Goal: Check status: Check status

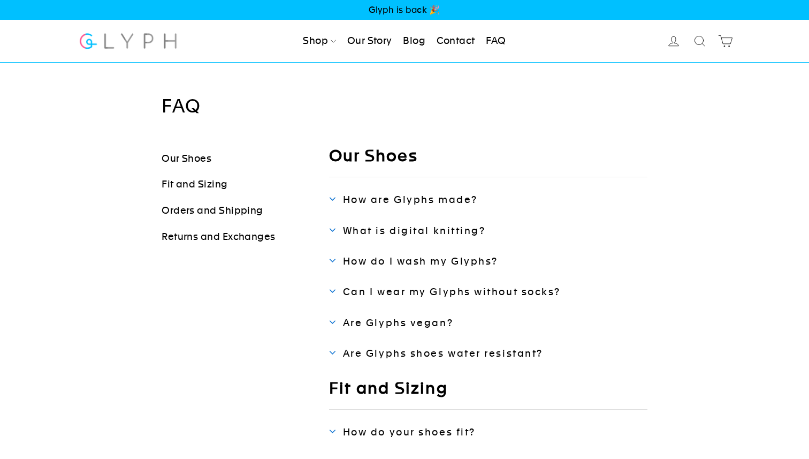
click at [389, 256] on span "How do I wash my Glyphs?" at bounding box center [420, 260] width 155 height 11
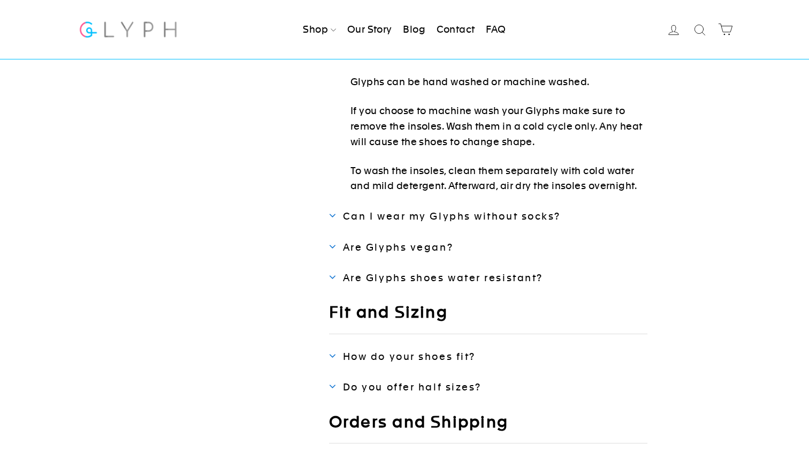
scroll to position [210, 0]
click at [379, 242] on span "Are Glyphs vegan?" at bounding box center [398, 247] width 110 height 11
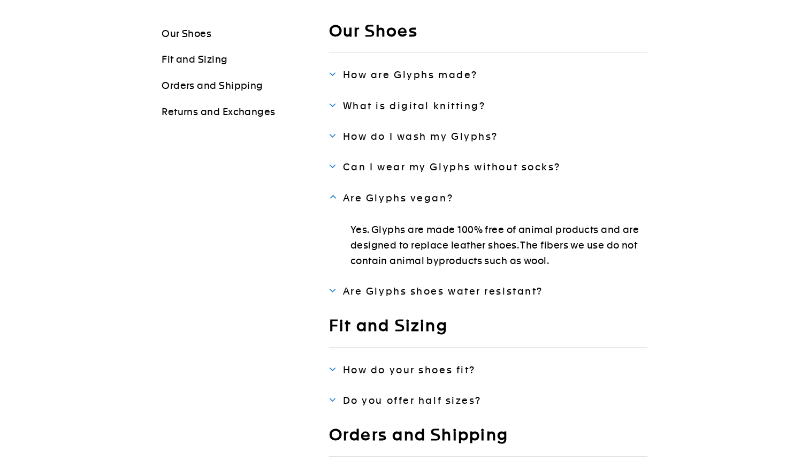
scroll to position [82, 0]
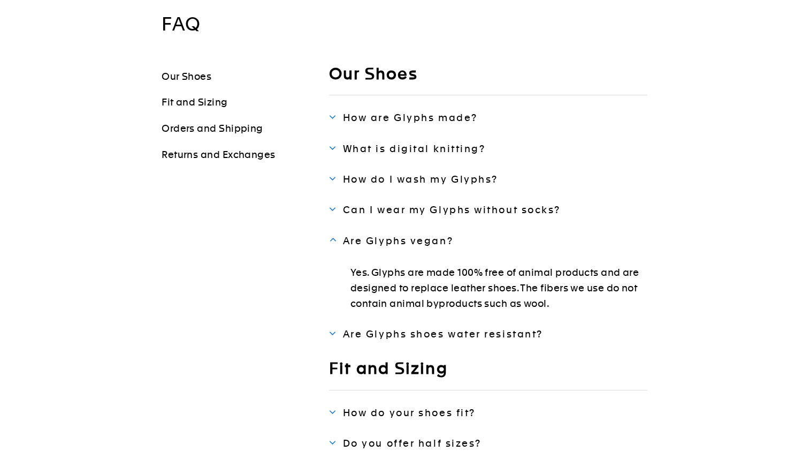
click at [431, 332] on span "Are Glyphs shoes water resistant?" at bounding box center [443, 333] width 200 height 11
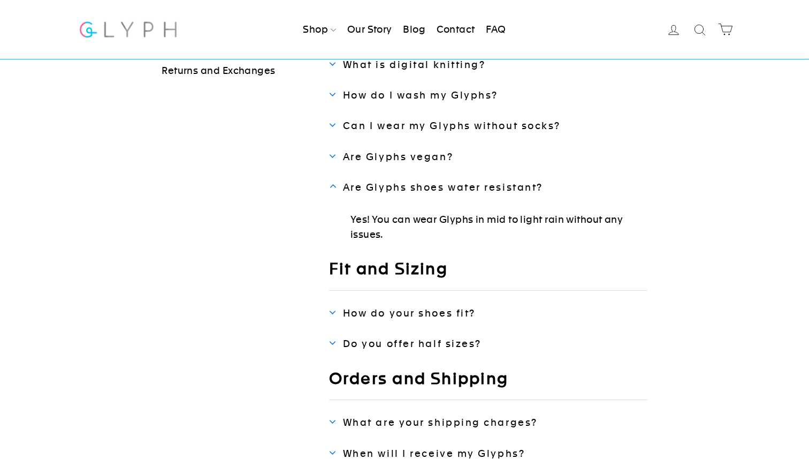
scroll to position [202, 0]
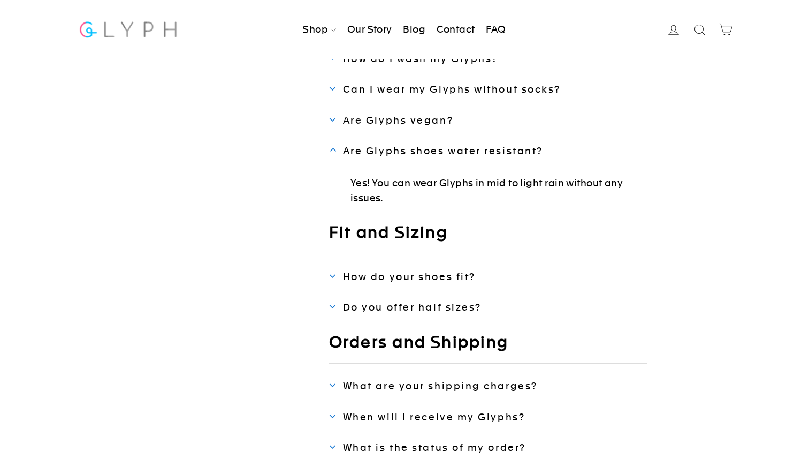
click at [407, 273] on span "How do your shoes fit?" at bounding box center [409, 276] width 133 height 11
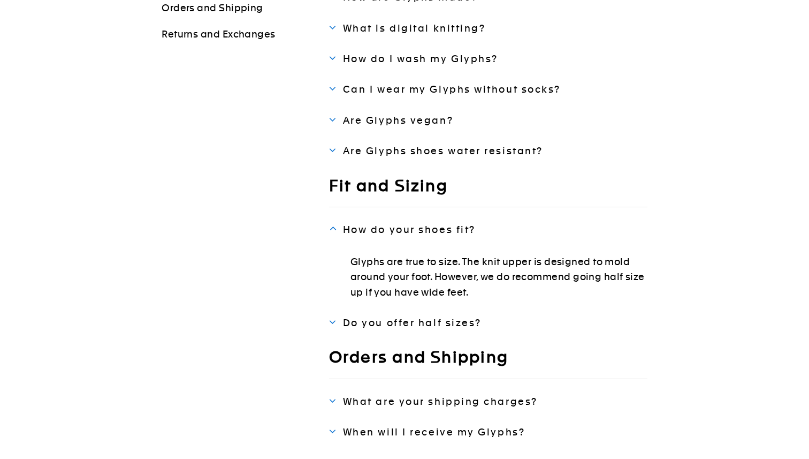
scroll to position [0, 0]
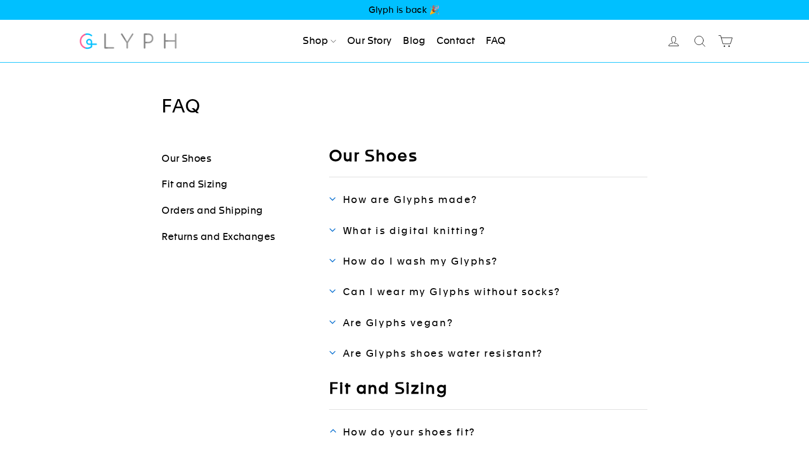
click at [128, 39] on img at bounding box center [128, 41] width 100 height 28
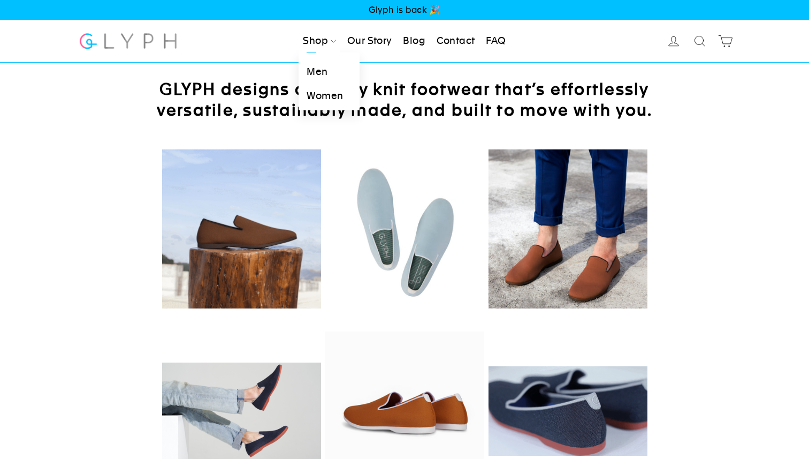
click at [316, 73] on link "Men" at bounding box center [329, 72] width 60 height 24
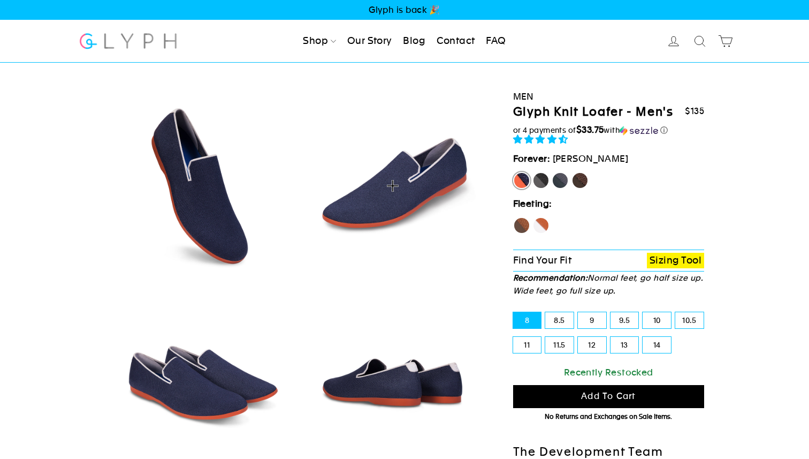
select select "highest-rating"
click at [536, 224] on label "Fox" at bounding box center [541, 225] width 17 height 17
click at [533, 217] on input "Fox" at bounding box center [533, 217] width 1 height 1
radio input "true"
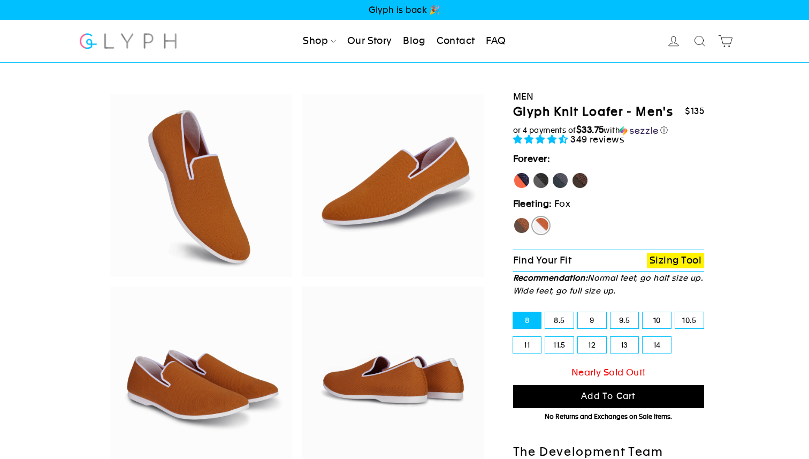
click at [519, 224] on label "Hawk" at bounding box center [521, 225] width 17 height 17
click at [514, 217] on input "Hawk" at bounding box center [513, 217] width 1 height 1
radio input "true"
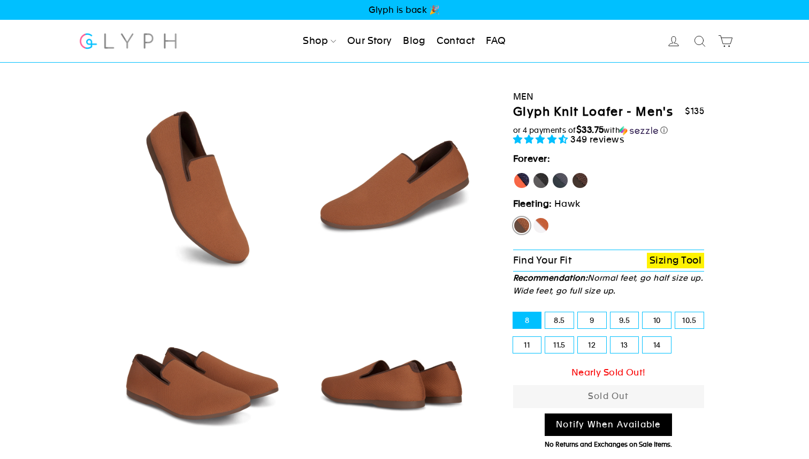
click at [541, 176] on label "Panther" at bounding box center [541, 180] width 17 height 17
click at [533, 172] on input "Panther" at bounding box center [533, 172] width 1 height 1
radio input "true"
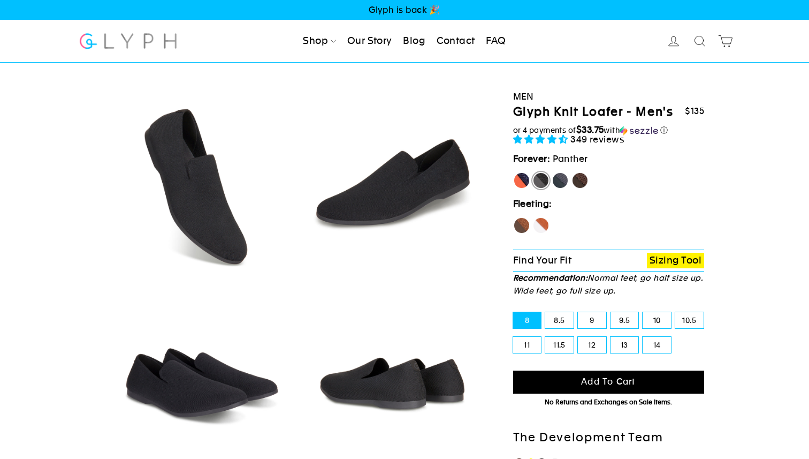
click at [562, 176] on label "Rhino" at bounding box center [560, 180] width 17 height 17
click at [552, 172] on input "Rhino" at bounding box center [552, 172] width 1 height 1
radio input "true"
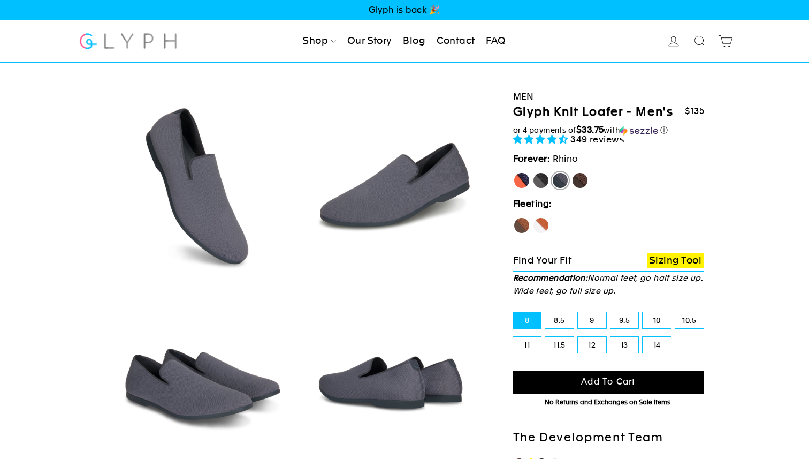
click at [587, 179] on label "Mustang" at bounding box center [580, 180] width 17 height 17
click at [572, 172] on input "Mustang" at bounding box center [572, 172] width 1 height 1
radio input "true"
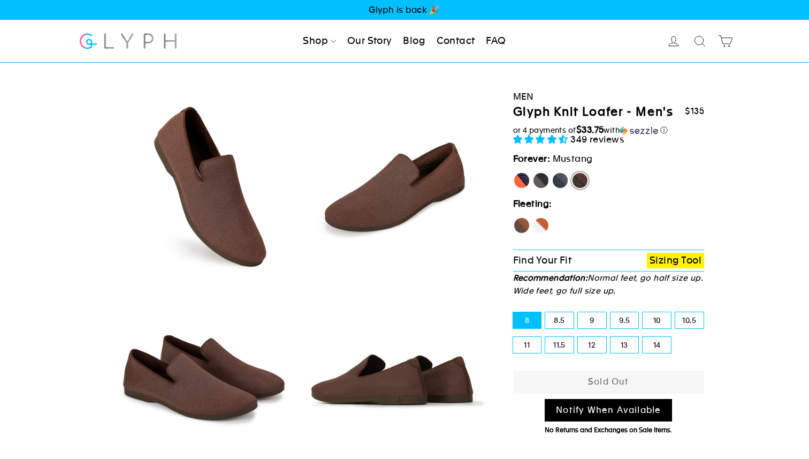
click at [545, 220] on label "Fox" at bounding box center [541, 225] width 17 height 17
click at [533, 217] on input "Fox" at bounding box center [533, 217] width 1 height 1
radio input "true"
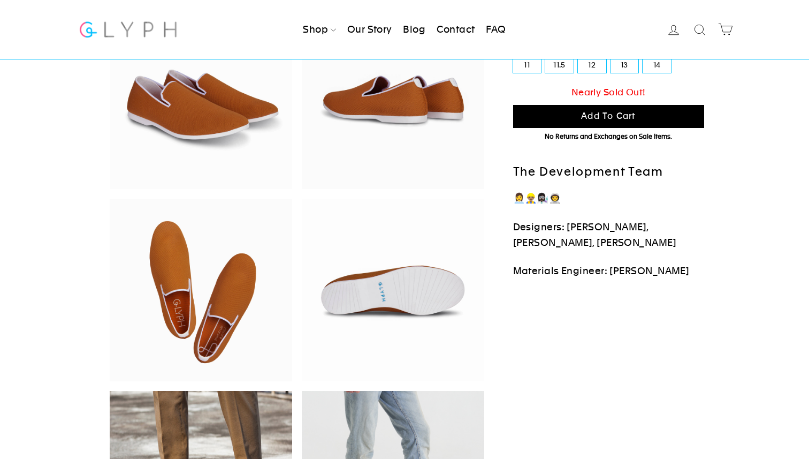
scroll to position [423, 0]
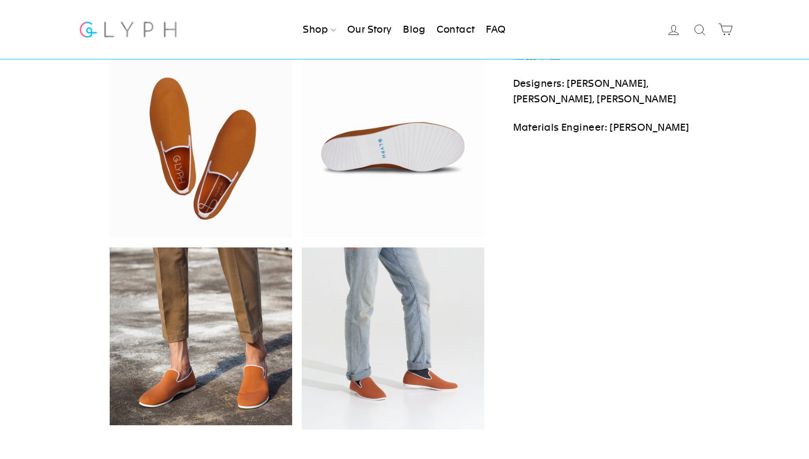
click at [677, 29] on icon at bounding box center [673, 29] width 15 height 15
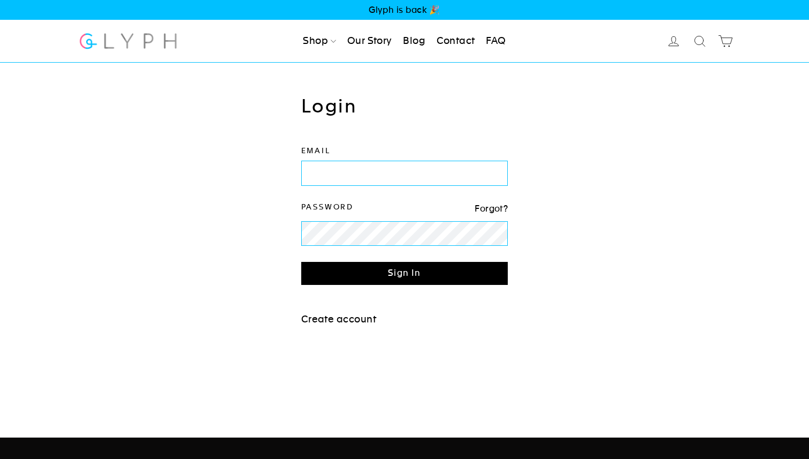
click at [428, 180] on input "Email" at bounding box center [404, 173] width 207 height 25
type input "mfabionar@gmail.com"
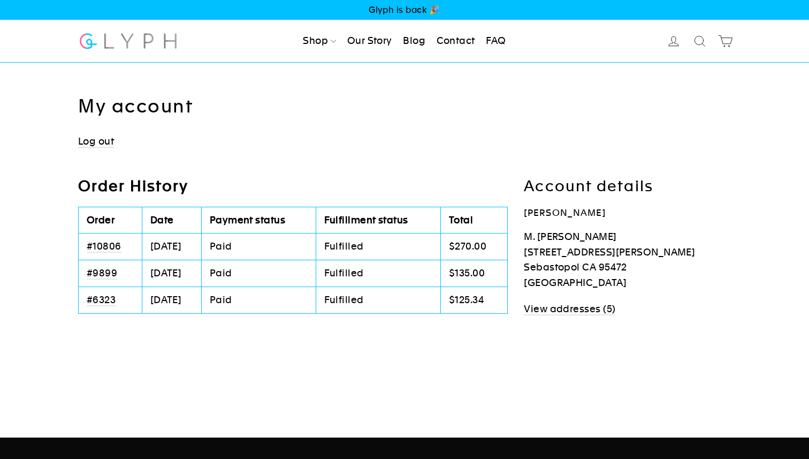
click at [114, 247] on link "#10806" at bounding box center [104, 246] width 35 height 12
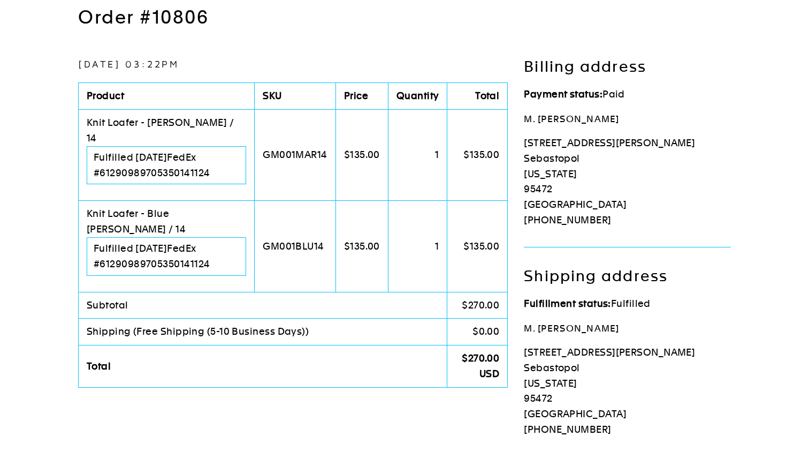
scroll to position [122, 0]
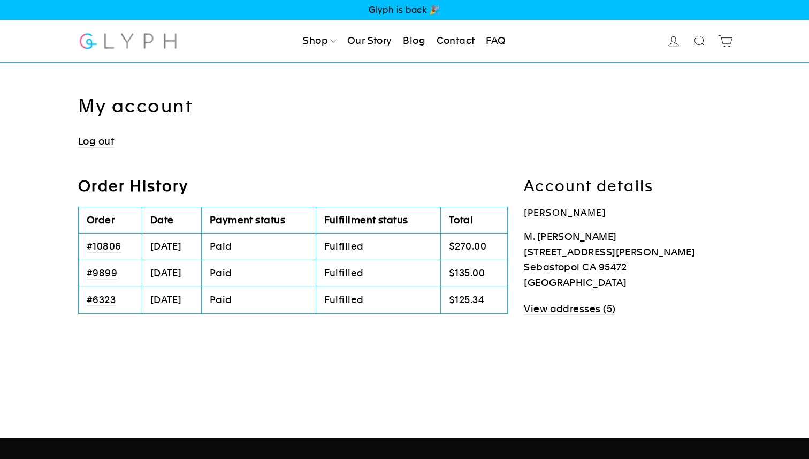
click at [107, 274] on link "#9899" at bounding box center [102, 273] width 31 height 12
click at [104, 303] on link "#6323" at bounding box center [101, 300] width 29 height 12
click at [104, 272] on link "#9899" at bounding box center [102, 273] width 31 height 12
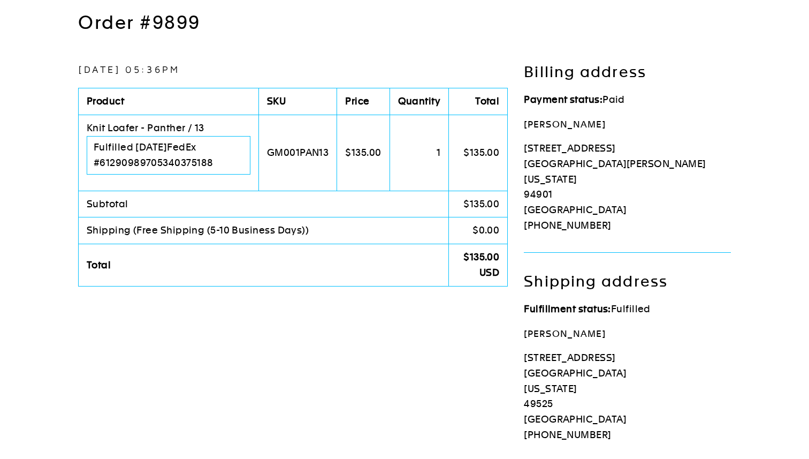
scroll to position [123, 0]
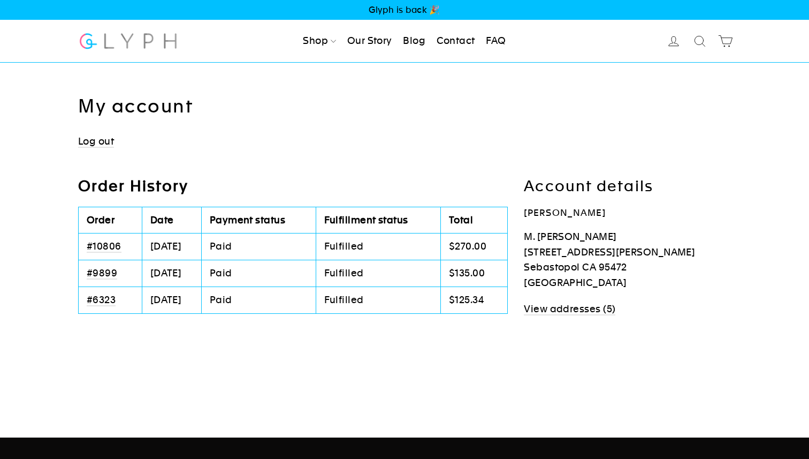
click at [669, 43] on icon at bounding box center [673, 41] width 15 height 15
click at [671, 42] on icon at bounding box center [673, 41] width 15 height 15
